Goal: Task Accomplishment & Management: Manage account settings

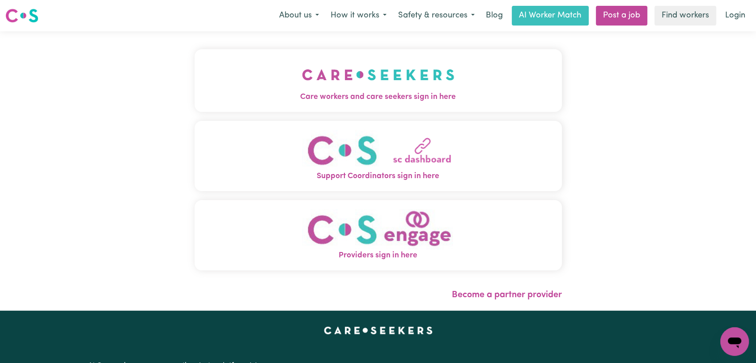
click at [378, 84] on img "Care workers and care seekers sign in here" at bounding box center [378, 74] width 153 height 33
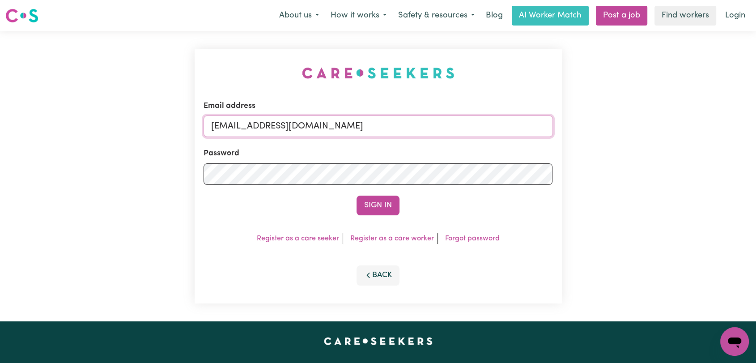
click at [377, 128] on input "onboardingcs@careseekers.com.au" at bounding box center [378, 125] width 349 height 21
drag, startPoint x: 255, startPoint y: 128, endPoint x: 378, endPoint y: 119, distance: 122.5
click at [378, 119] on input "Superuser~jakedworkin@hotmail.com" at bounding box center [378, 125] width 349 height 21
type input "Superuser~rajataneja12@gmail.com"
click at [376, 202] on button "Sign In" at bounding box center [378, 205] width 43 height 20
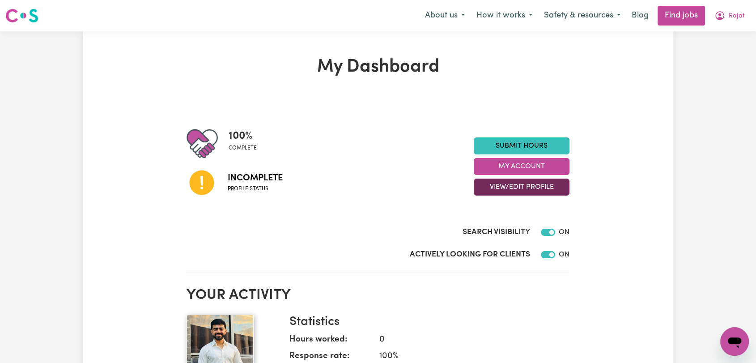
click at [552, 182] on button "View/Edit Profile" at bounding box center [522, 186] width 96 height 17
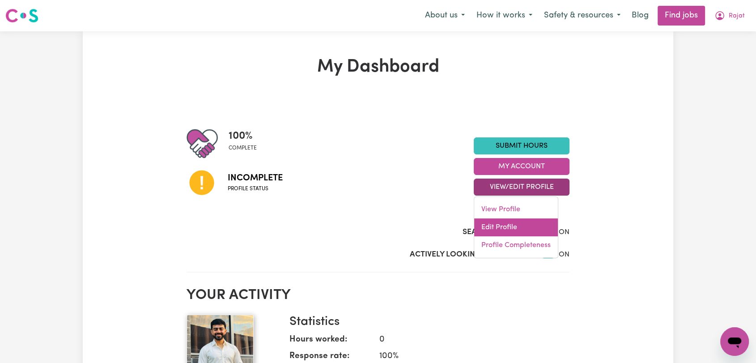
click at [510, 223] on link "Edit Profile" at bounding box center [516, 227] width 84 height 18
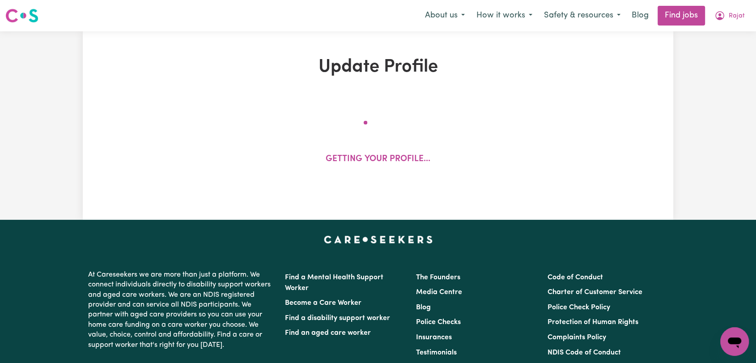
select select "male"
select select "Student Visa"
select select "Studying a healthcare related degree or qualification"
select select "40"
select select "50"
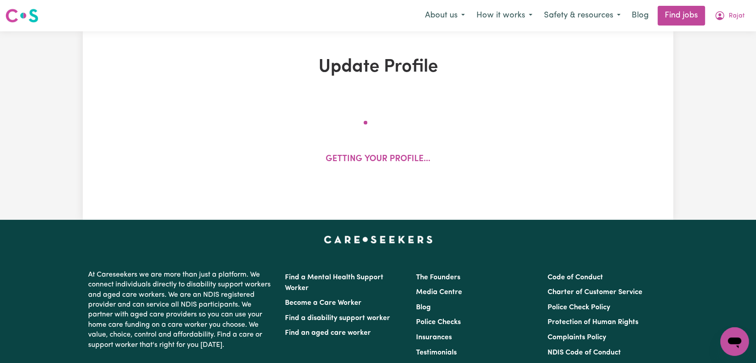
select select "60"
select select "70"
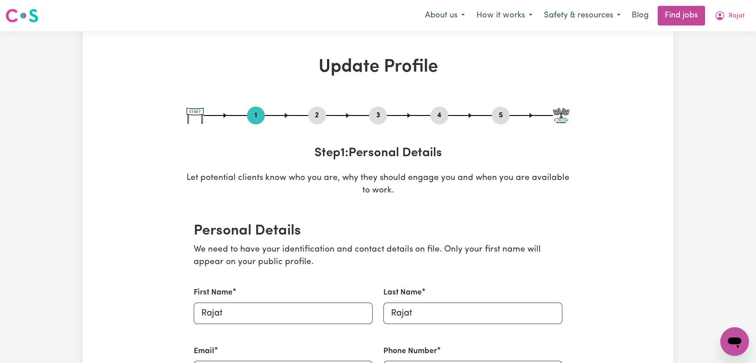
click at [318, 111] on button "2" at bounding box center [317, 116] width 18 height 12
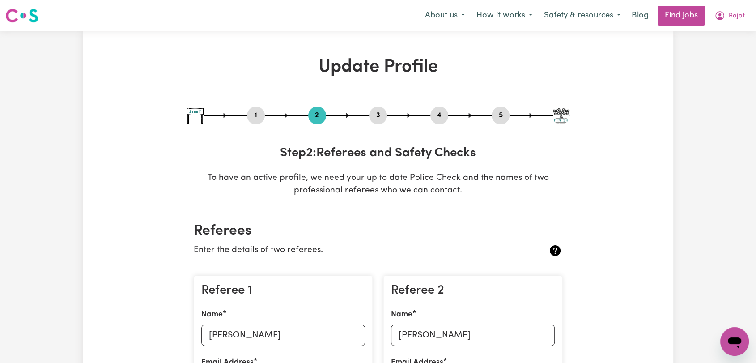
click at [382, 117] on button "3" at bounding box center [378, 116] width 18 height 12
select select "2023"
select select "Certificate III (Individual Support)"
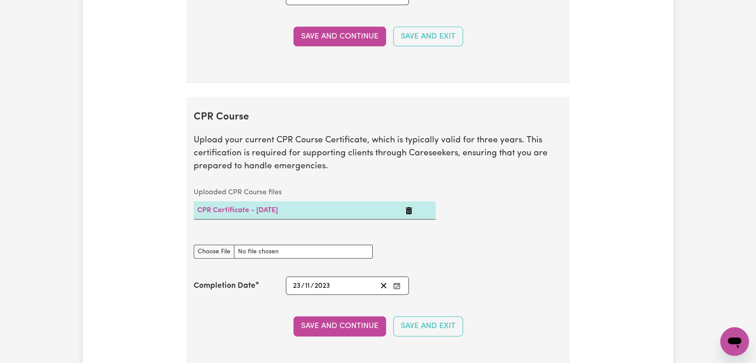
scroll to position [1938, 0]
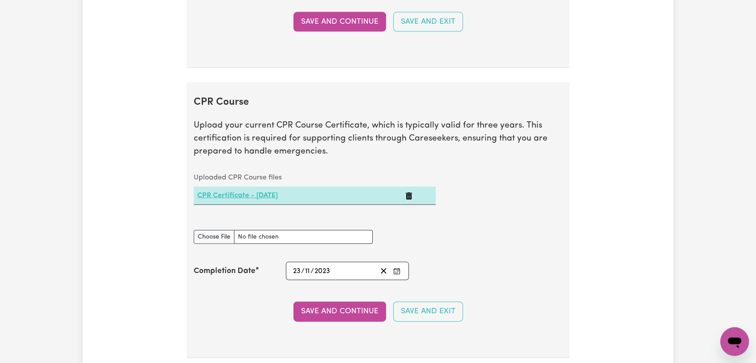
click at [276, 194] on link "CPR Certificate - 24/11/2023" at bounding box center [237, 195] width 81 height 7
click at [412, 192] on icon "Delete CPR Certificate - 24/11/2023" at bounding box center [409, 195] width 6 height 7
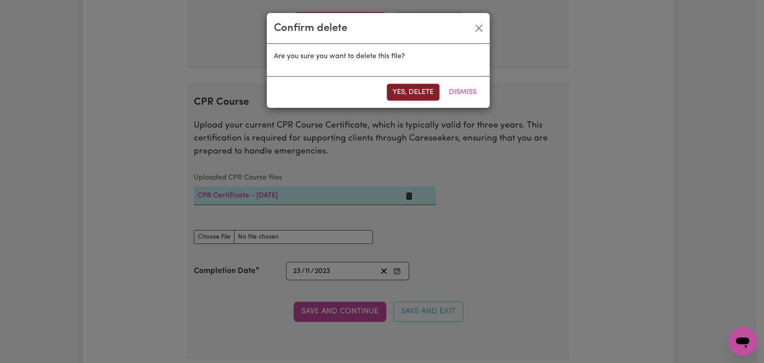
click at [398, 91] on button "Yes, delete" at bounding box center [412, 92] width 53 height 17
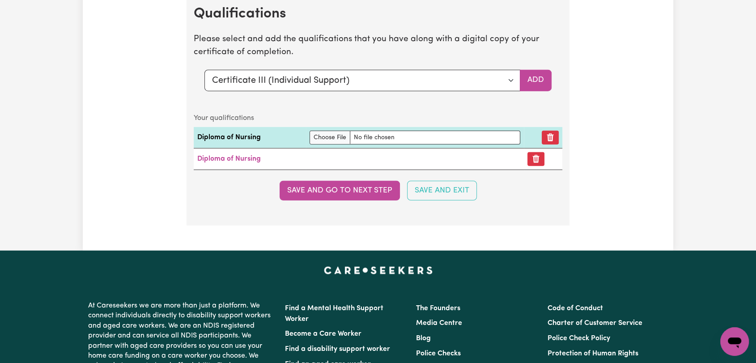
scroll to position [2286, 0]
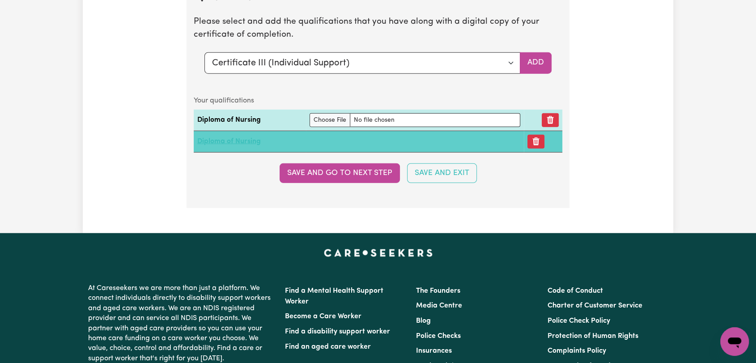
click at [233, 140] on link "Diploma of Nursing" at bounding box center [229, 141] width 64 height 7
click at [543, 137] on button "Remove certificate" at bounding box center [535, 142] width 17 height 14
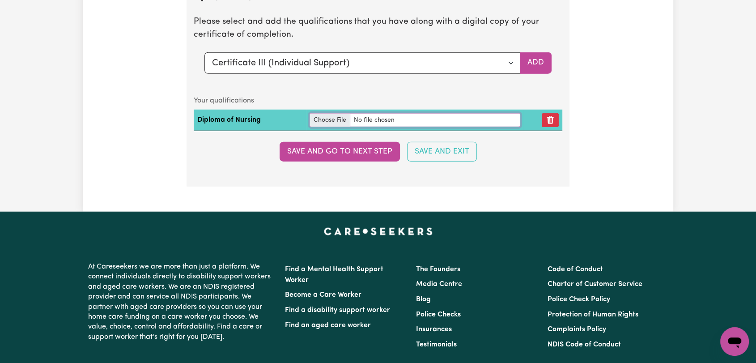
click at [323, 113] on input "file" at bounding box center [415, 120] width 211 height 14
type input "C:\fakepath\Rajat Rajat - Aphra Nursing Certificate --.pdf"
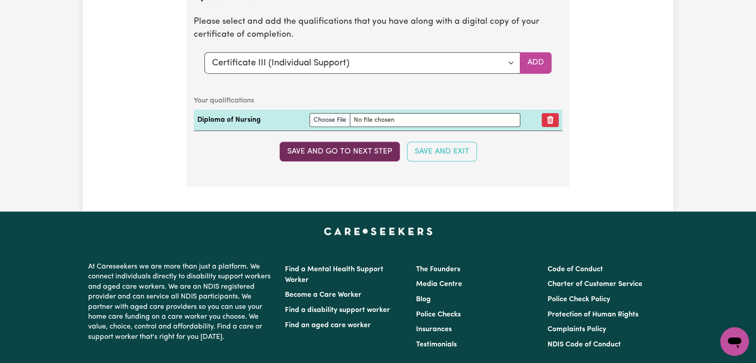
click at [358, 145] on button "Save and go to next step" at bounding box center [340, 152] width 120 height 20
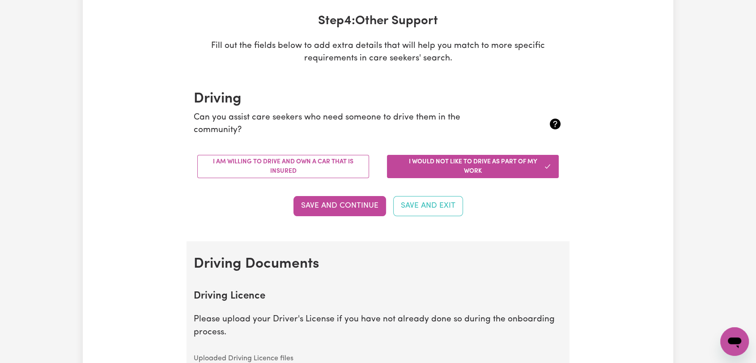
scroll to position [149, 0]
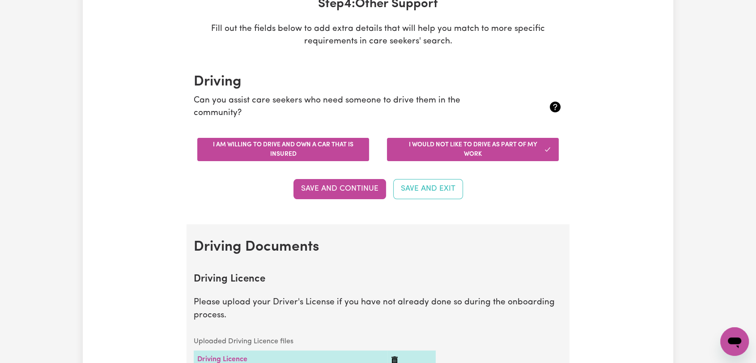
click at [323, 155] on button "I am willing to drive and own a car that is insured" at bounding box center [283, 149] width 172 height 23
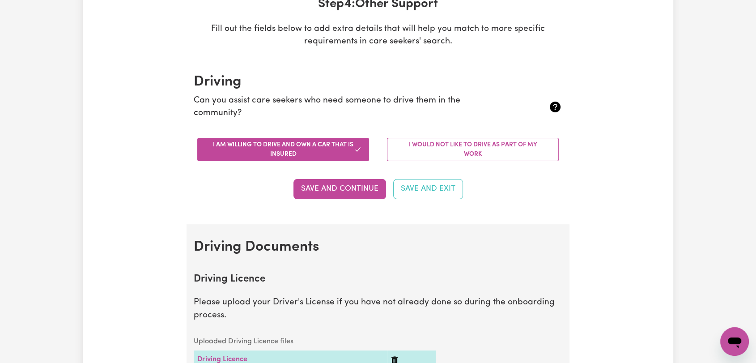
click at [337, 190] on button "Save and Continue" at bounding box center [339, 189] width 93 height 20
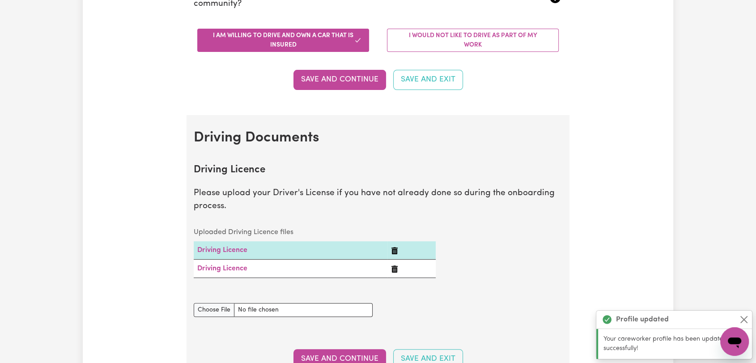
scroll to position [0, 0]
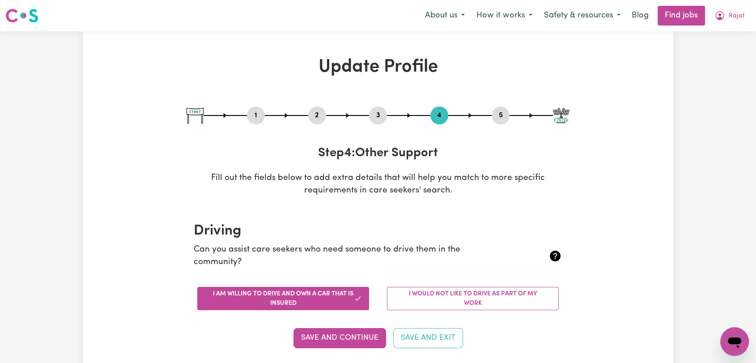
click at [497, 115] on button "5" at bounding box center [501, 116] width 18 height 12
select select "I am providing services privately on my own"
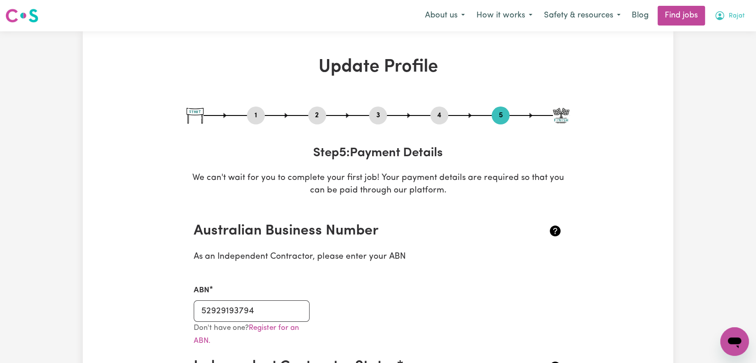
click at [733, 22] on button "Rajat" at bounding box center [730, 15] width 42 height 19
click at [715, 64] on link "Logout" at bounding box center [714, 68] width 71 height 17
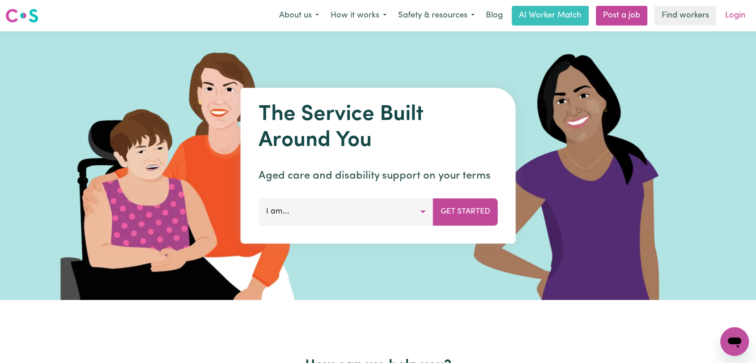
click at [724, 14] on link "Login" at bounding box center [735, 16] width 31 height 20
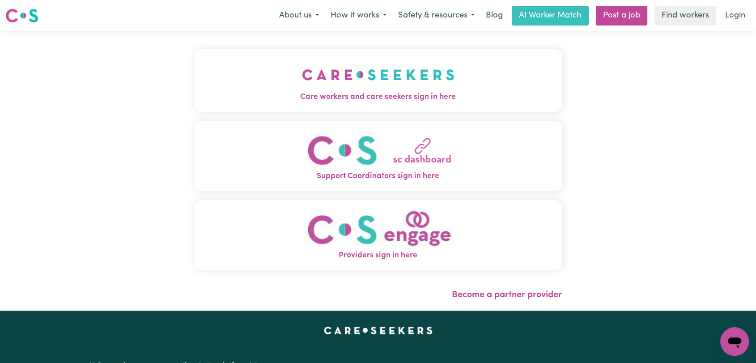
drag, startPoint x: 297, startPoint y: 71, endPoint x: 308, endPoint y: 78, distance: 12.7
click at [302, 71] on img "Care workers and care seekers sign in here" at bounding box center [378, 74] width 153 height 33
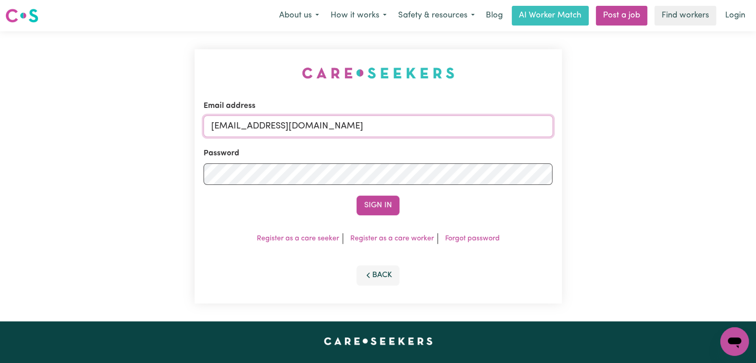
click at [419, 126] on input "onboardingcs@careseekers.com.au" at bounding box center [378, 125] width 349 height 21
drag, startPoint x: 258, startPoint y: 126, endPoint x: 399, endPoint y: 111, distance: 141.7
click at [399, 111] on div "Email address Superuser~jakedworkin@hotmail.com" at bounding box center [378, 118] width 349 height 37
type input "Superuser~bijayach43@gmail.com"
click at [375, 207] on button "Sign In" at bounding box center [378, 205] width 43 height 20
